Goal: Register for event/course

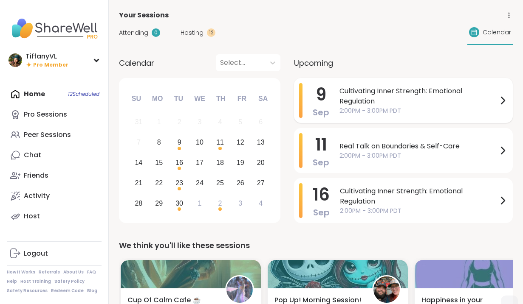
click at [401, 96] on span "Cultivating Inner Strength: Emotional Regulation" at bounding box center [418, 96] width 158 height 20
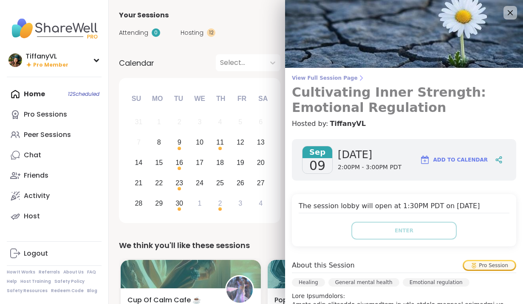
click at [355, 95] on h3 "Cultivating Inner Strength: Emotional Regulation" at bounding box center [404, 100] width 224 height 31
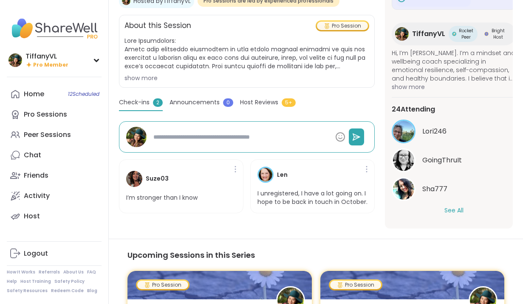
scroll to position [57, 0]
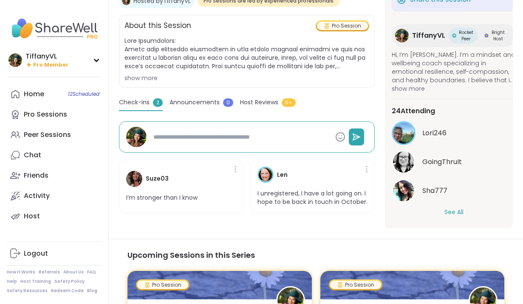
click at [453, 211] on button "See All" at bounding box center [453, 212] width 19 height 9
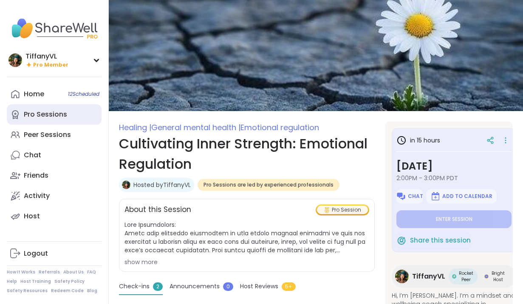
scroll to position [0, 0]
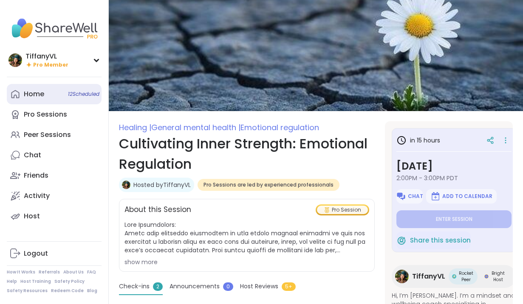
click at [87, 97] on span "12 Scheduled" at bounding box center [83, 94] width 31 height 7
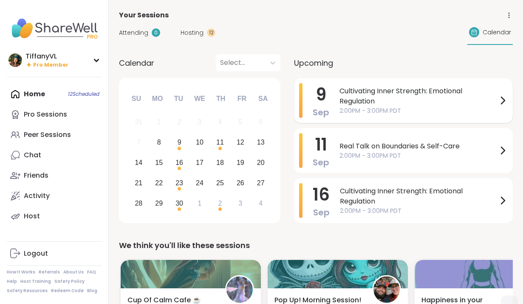
click at [360, 95] on span "Cultivating Inner Strength: Emotional Regulation" at bounding box center [418, 96] width 158 height 20
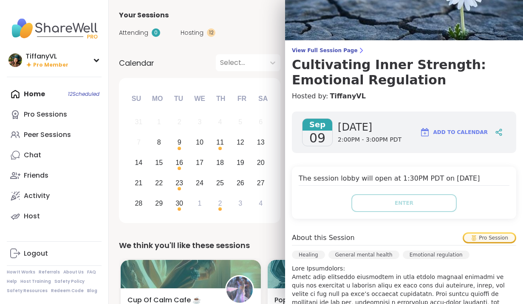
scroll to position [27, 0]
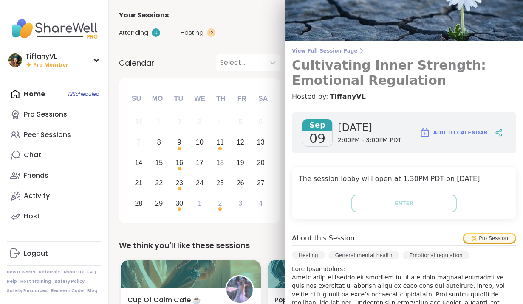
click at [353, 65] on h3 "Cultivating Inner Strength: Emotional Regulation" at bounding box center [404, 73] width 224 height 31
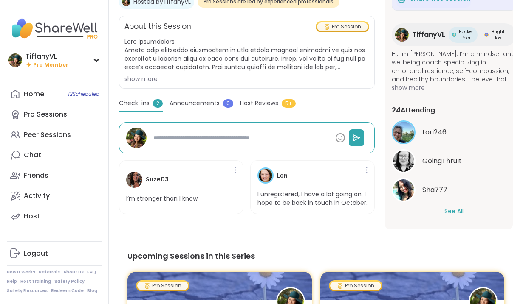
scroll to position [187, 0]
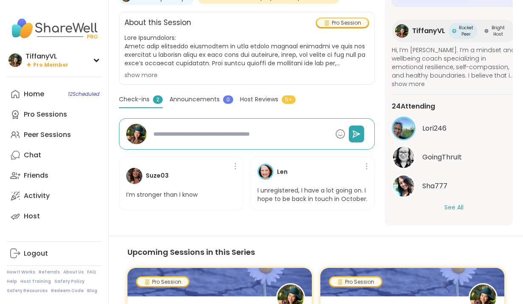
click at [452, 205] on button "See All" at bounding box center [453, 207] width 19 height 9
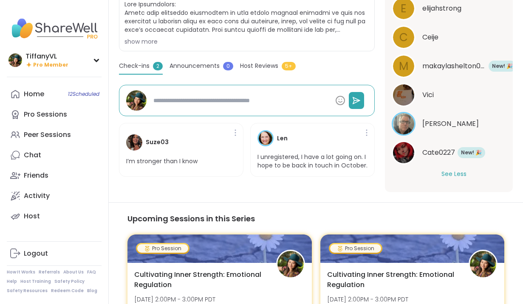
scroll to position [233, 0]
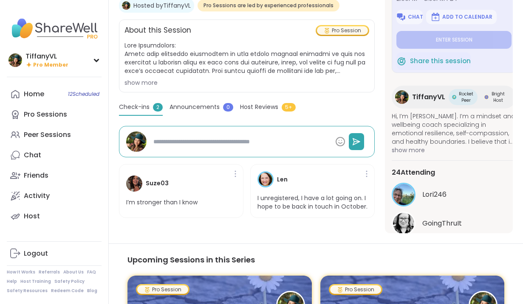
scroll to position [178, 0]
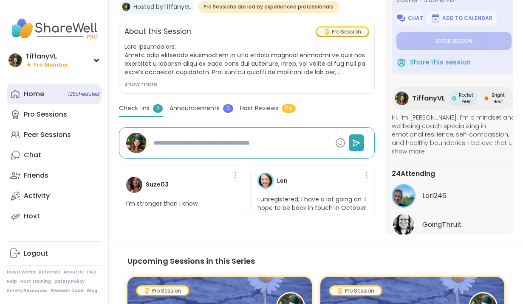
click at [42, 91] on div "Home 12 Scheduled" at bounding box center [34, 94] width 20 height 9
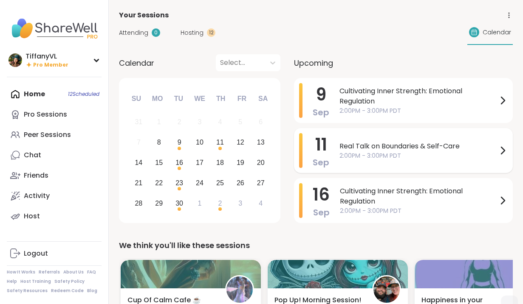
click at [399, 150] on span "Real Talk on Boundaries & Self-Care" at bounding box center [418, 146] width 158 height 10
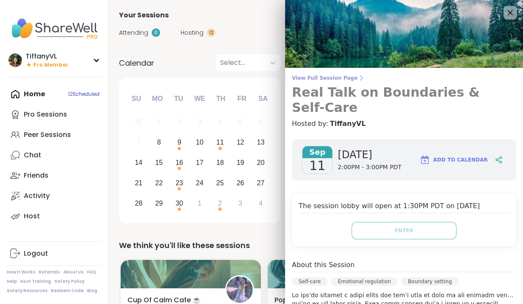
click at [379, 88] on h3 "Real Talk on Boundaries & Self-Care" at bounding box center [404, 100] width 224 height 31
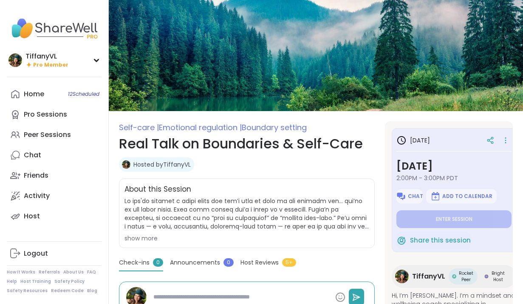
type textarea "*"
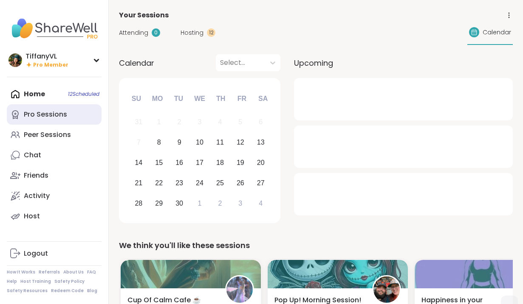
click at [41, 119] on link "Pro Sessions" at bounding box center [54, 114] width 95 height 20
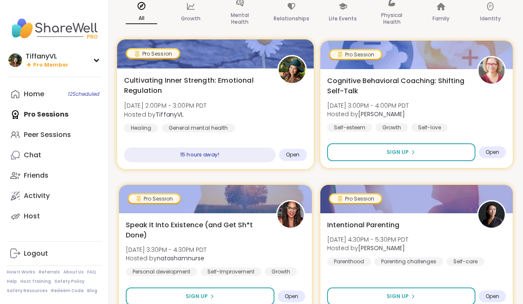
scroll to position [97, 0]
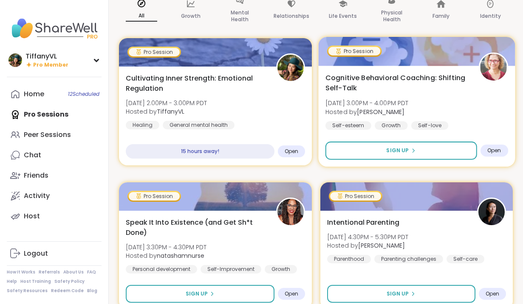
click at [497, 71] on img at bounding box center [492, 67] width 27 height 27
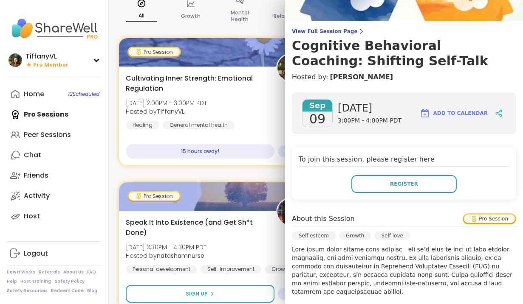
scroll to position [20, 0]
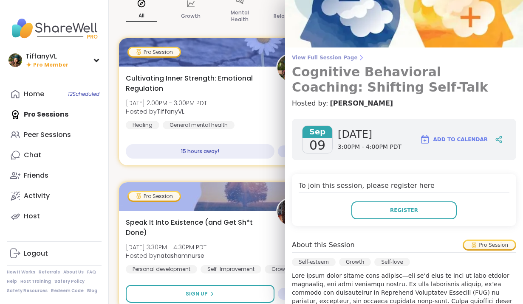
click at [363, 73] on h3 "Cognitive Behavioral Coaching: Shifting Self-Talk" at bounding box center [404, 80] width 224 height 31
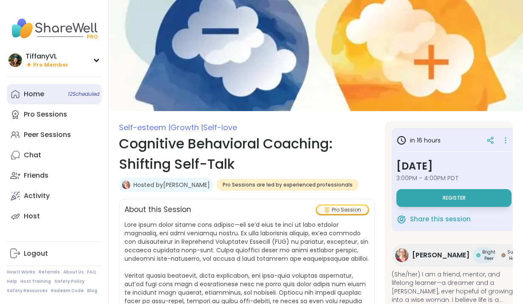
click at [73, 94] on span "12 Scheduled" at bounding box center [83, 94] width 31 height 7
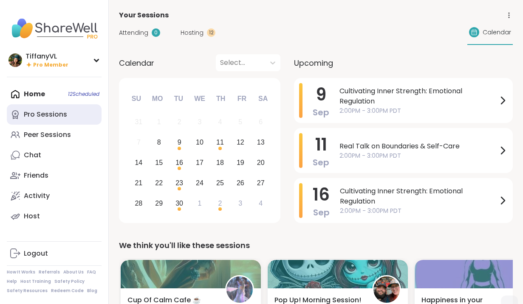
click at [50, 117] on div "Pro Sessions" at bounding box center [45, 114] width 43 height 9
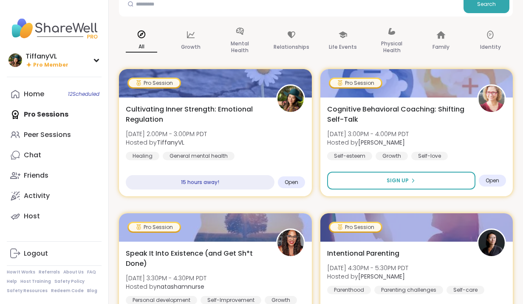
scroll to position [71, 0]
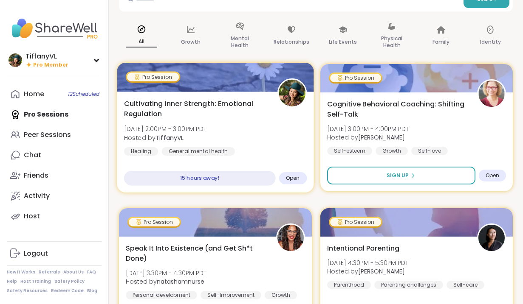
click at [293, 93] on img at bounding box center [291, 93] width 27 height 27
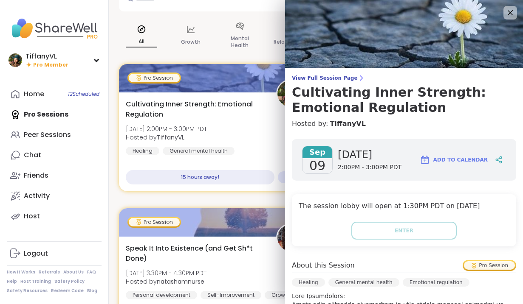
scroll to position [0, 0]
click at [507, 11] on icon at bounding box center [509, 12] width 11 height 11
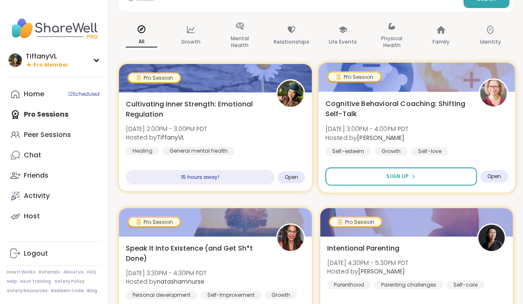
click at [497, 89] on img at bounding box center [492, 93] width 27 height 27
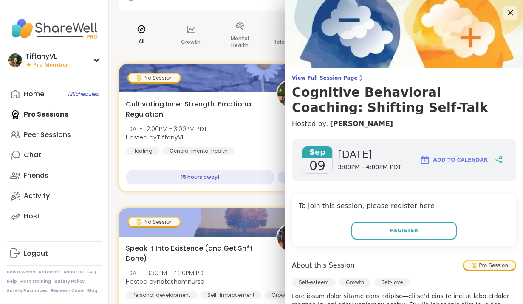
click at [510, 12] on icon at bounding box center [510, 13] width 6 height 6
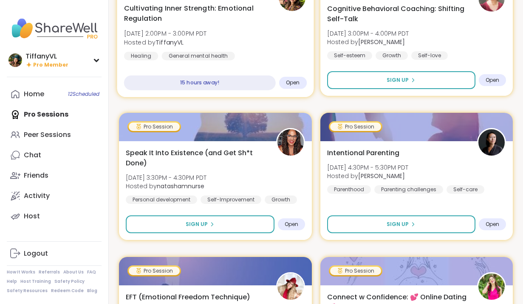
scroll to position [181, 0]
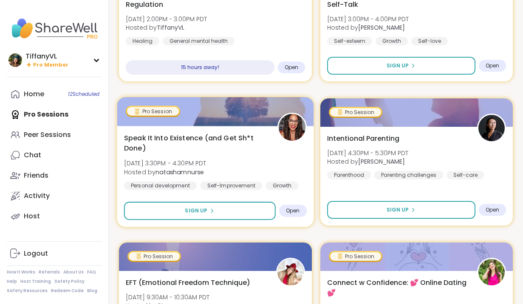
click at [292, 126] on img at bounding box center [291, 127] width 27 height 27
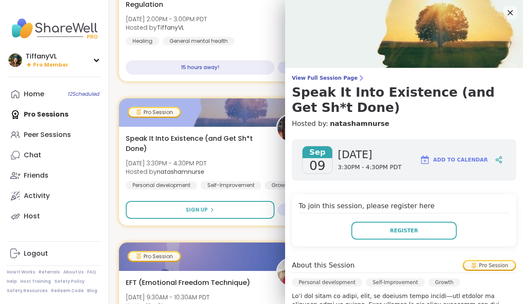
scroll to position [0, 0]
click at [507, 12] on icon at bounding box center [509, 12] width 11 height 11
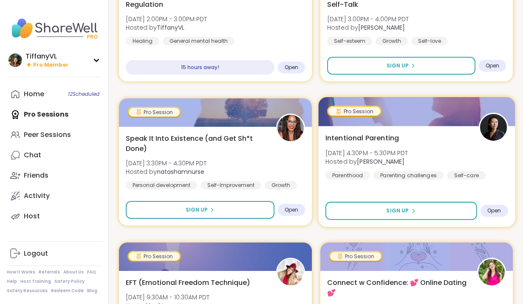
click at [493, 124] on img at bounding box center [492, 127] width 27 height 27
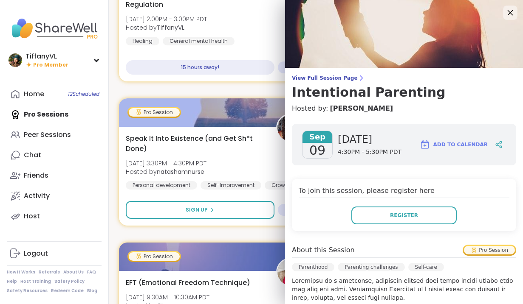
click at [509, 12] on icon at bounding box center [509, 12] width 11 height 11
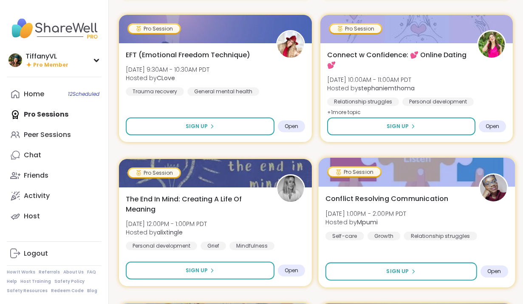
scroll to position [407, 0]
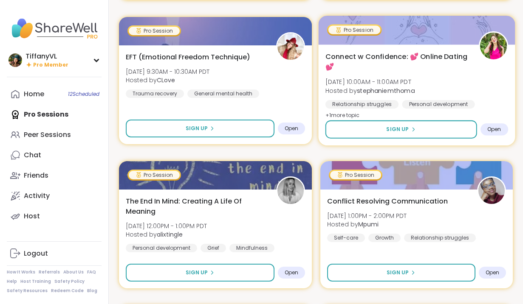
click at [493, 41] on img at bounding box center [492, 46] width 27 height 27
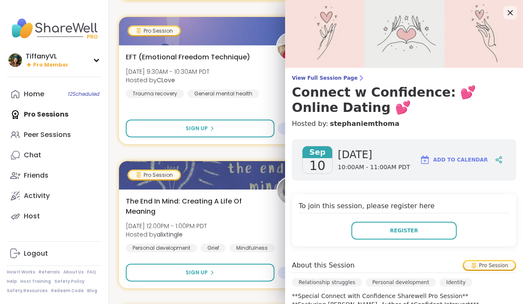
scroll to position [0, 0]
click at [510, 10] on icon at bounding box center [509, 12] width 11 height 11
